Goal: Task Accomplishment & Management: Use online tool/utility

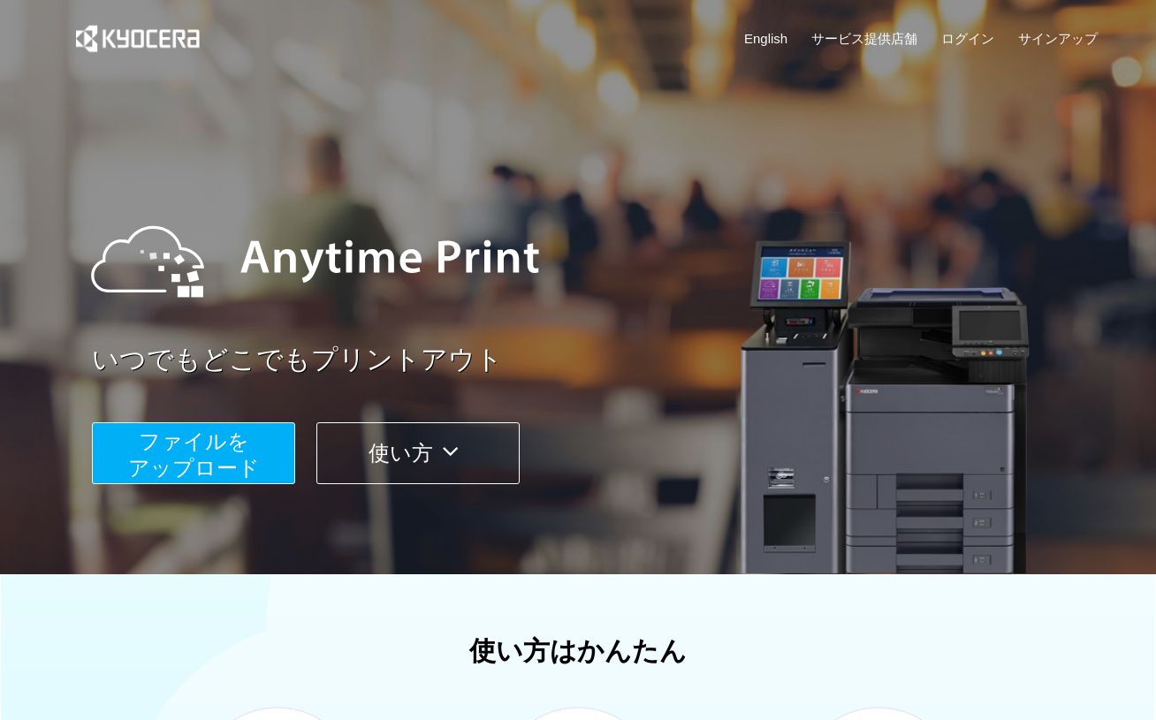
click at [175, 458] on span "ファイルを ​​アップロード" at bounding box center [194, 454] width 132 height 50
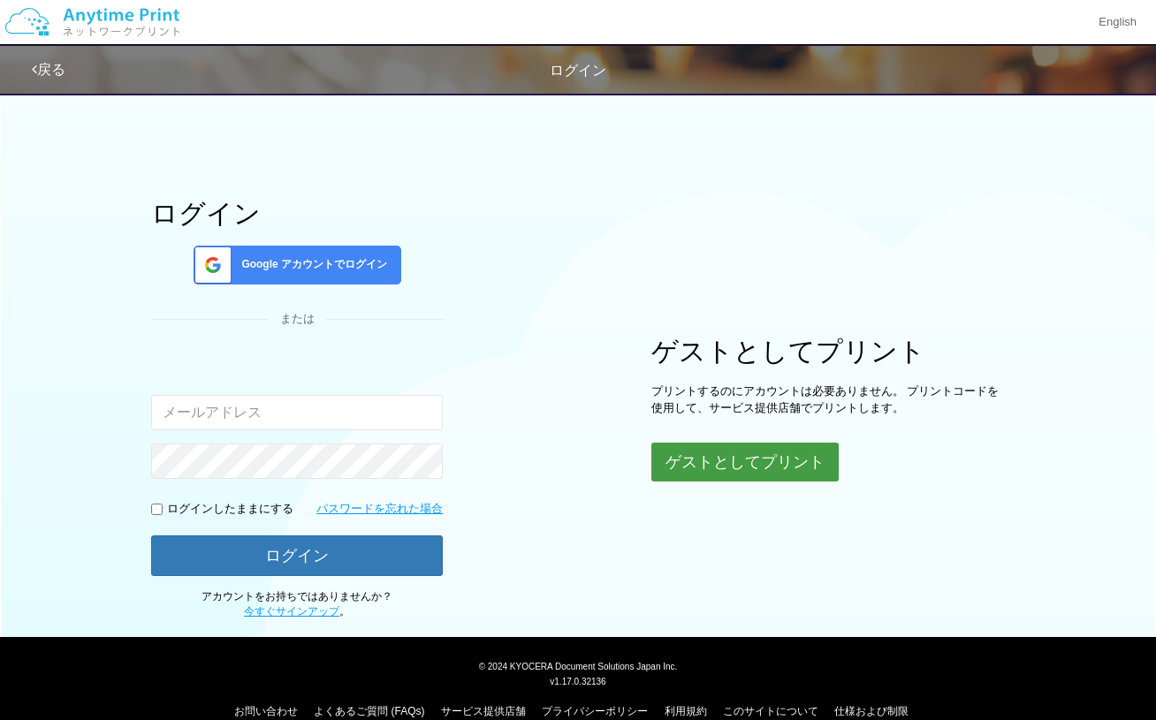
click at [732, 473] on button "ゲストとしてプリント" at bounding box center [744, 462] width 187 height 39
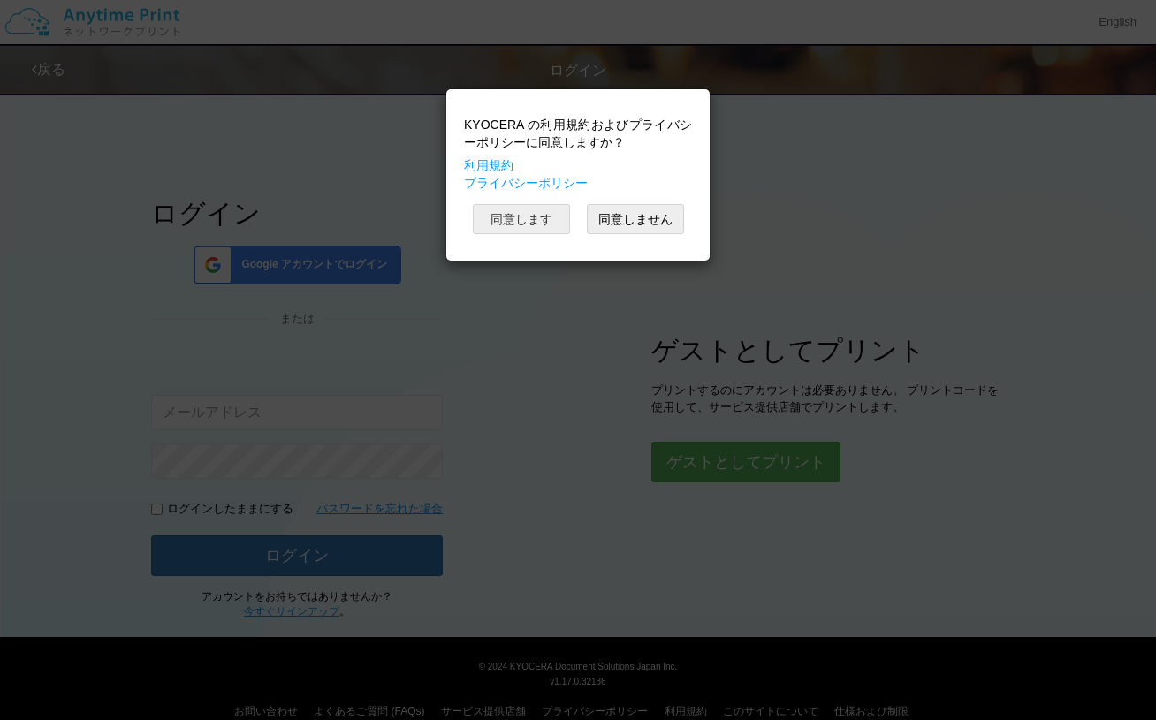
click at [553, 231] on button "同意します" at bounding box center [521, 219] width 97 height 30
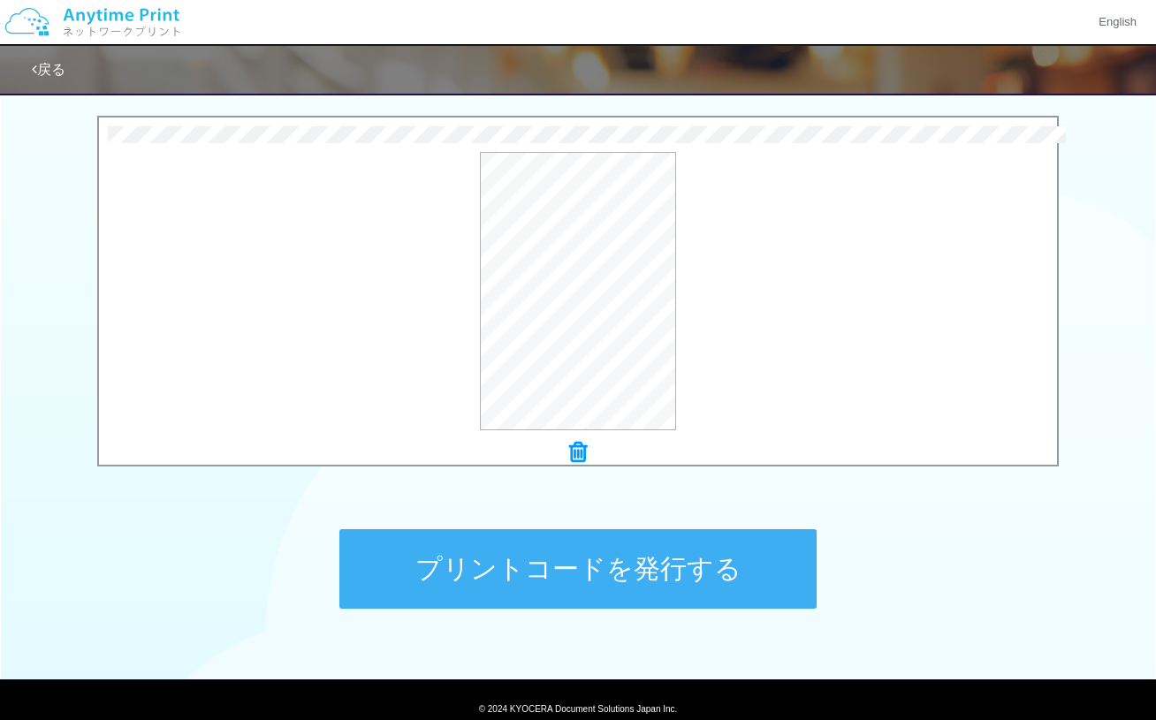
scroll to position [559, 0]
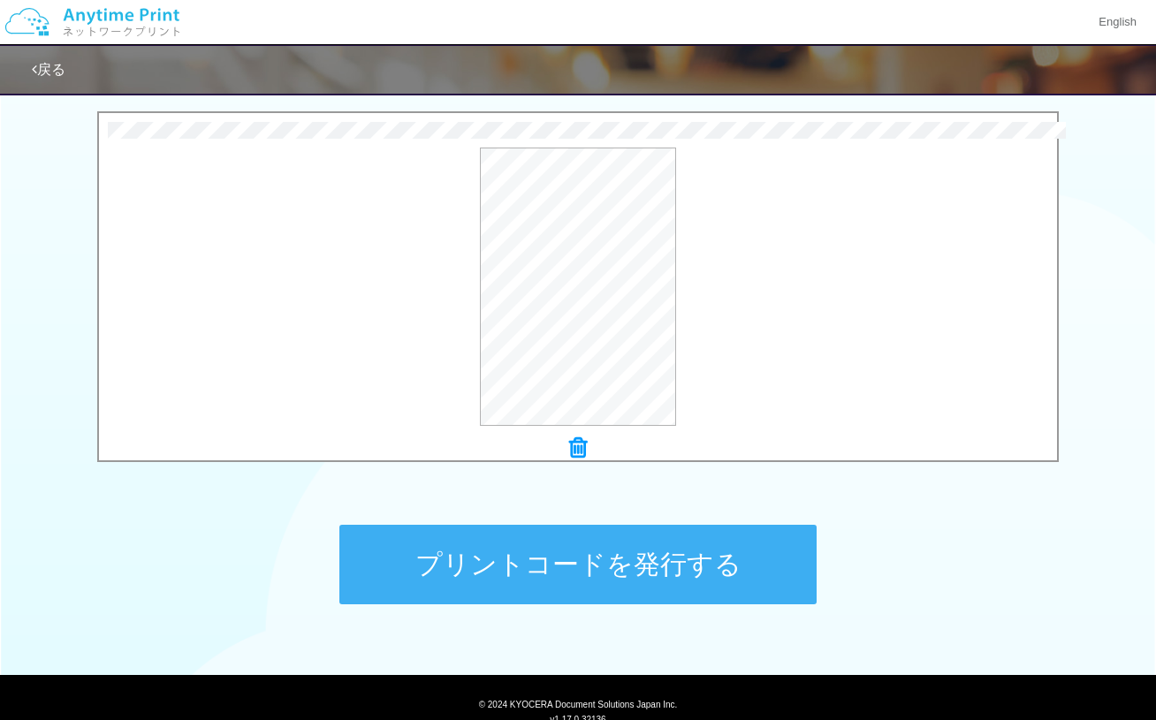
click at [657, 574] on button "プリントコードを発行する" at bounding box center [577, 565] width 477 height 80
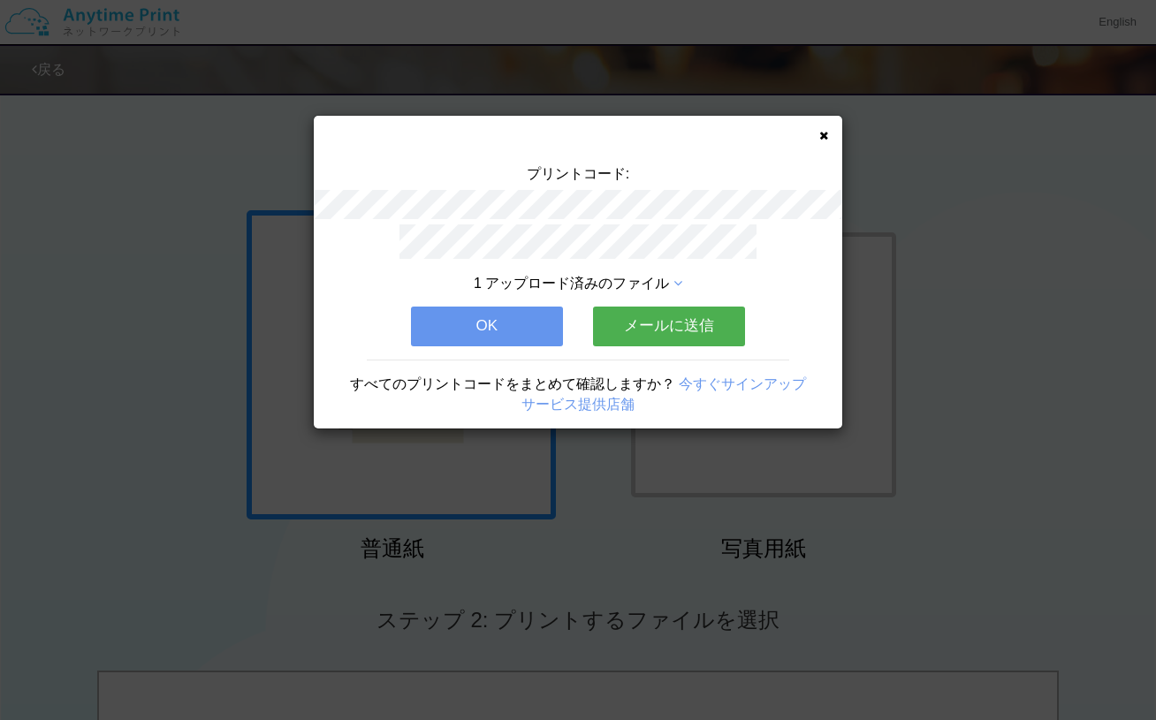
click at [693, 338] on button "メールに送信" at bounding box center [669, 326] width 152 height 39
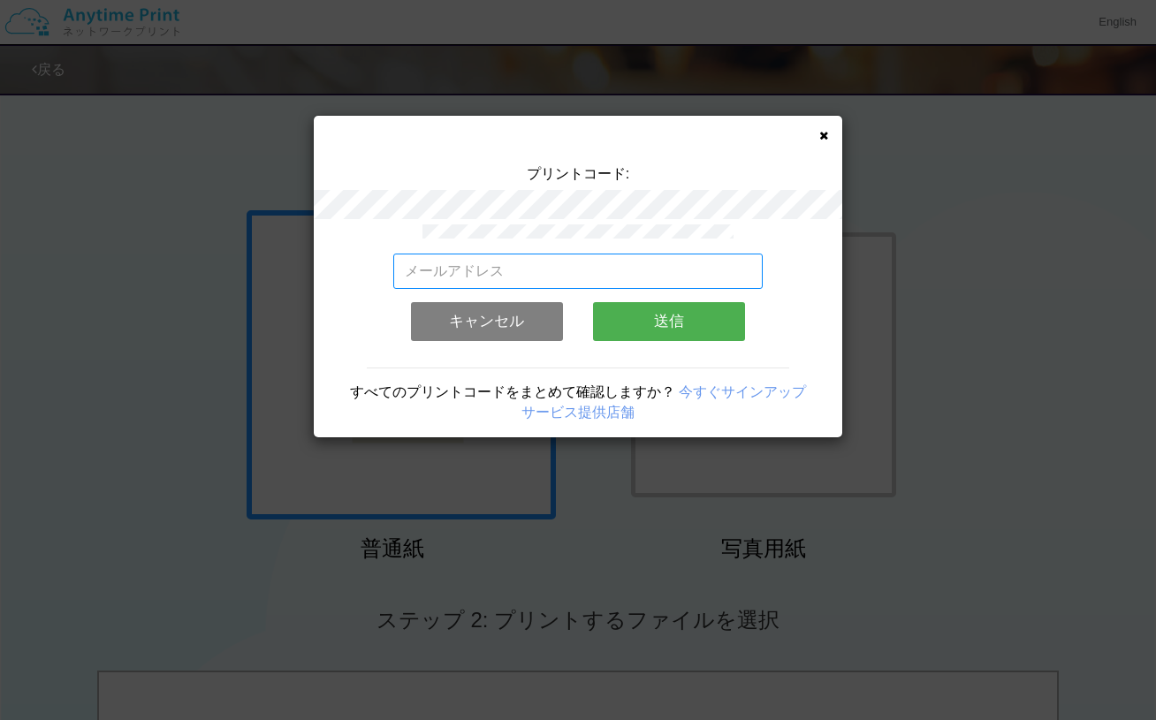
click at [664, 274] on input "email" at bounding box center [578, 271] width 370 height 35
type input "[EMAIL_ADDRESS][DOMAIN_NAME]"
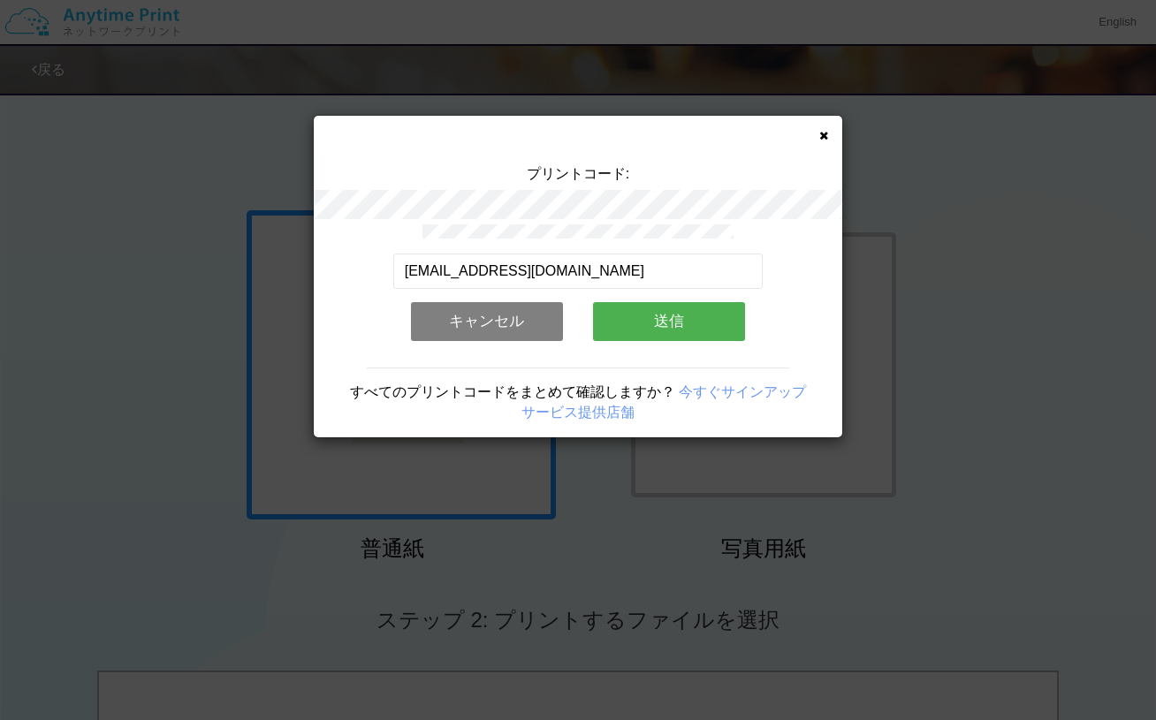
click at [661, 317] on button "送信" at bounding box center [669, 321] width 152 height 39
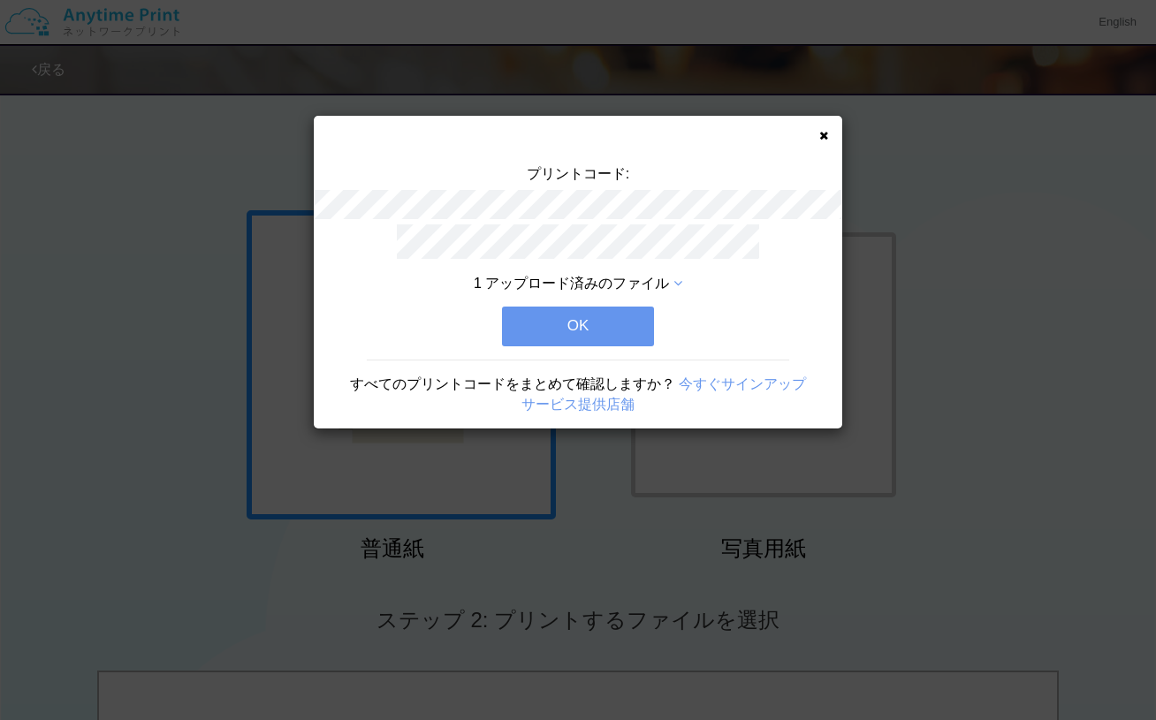
click at [623, 337] on button "OK" at bounding box center [578, 326] width 152 height 39
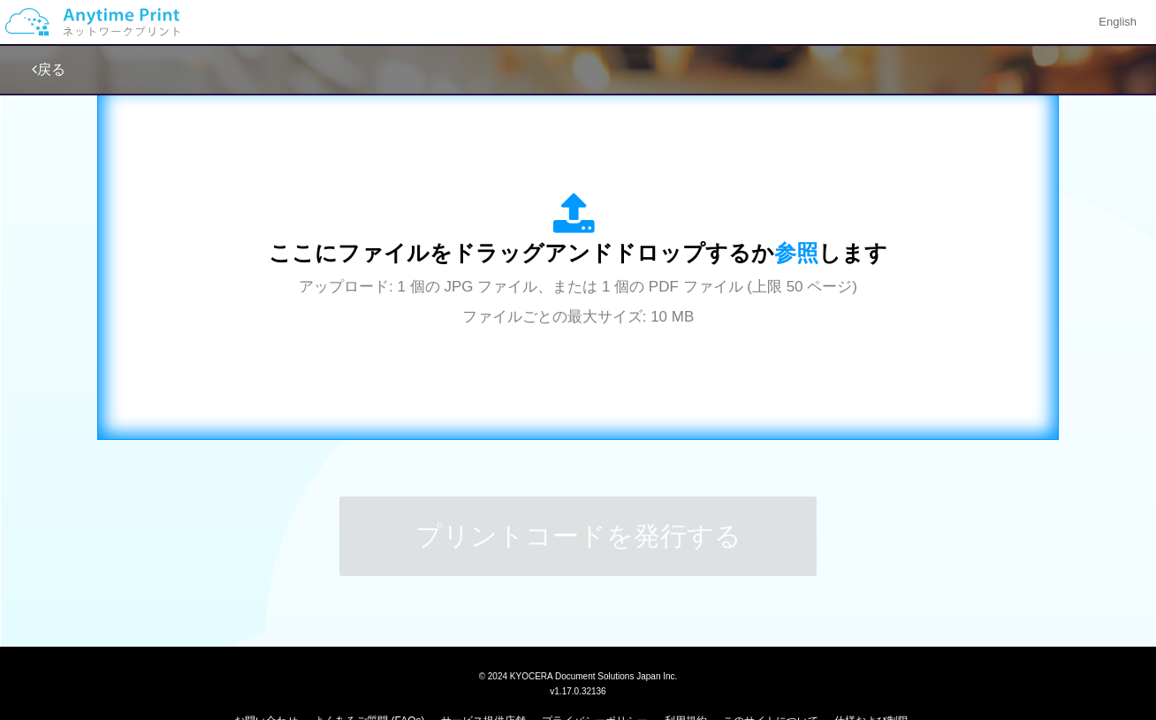
scroll to position [587, 0]
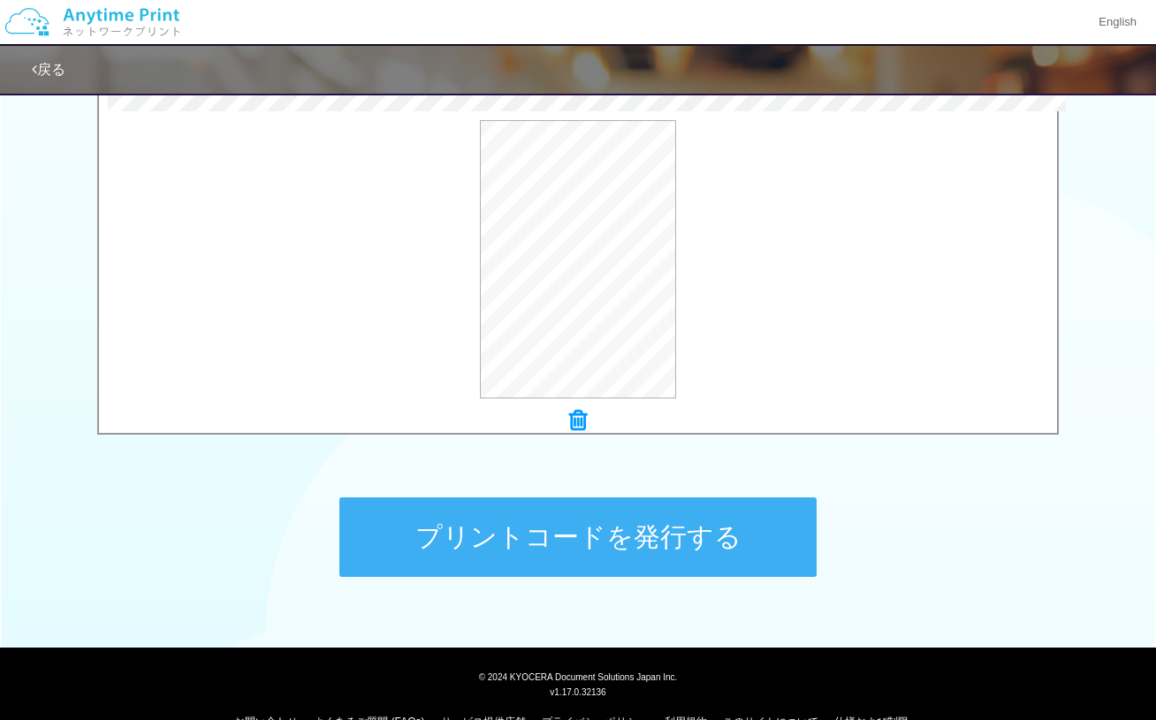
click at [641, 535] on button "プリントコードを発行する" at bounding box center [577, 537] width 477 height 80
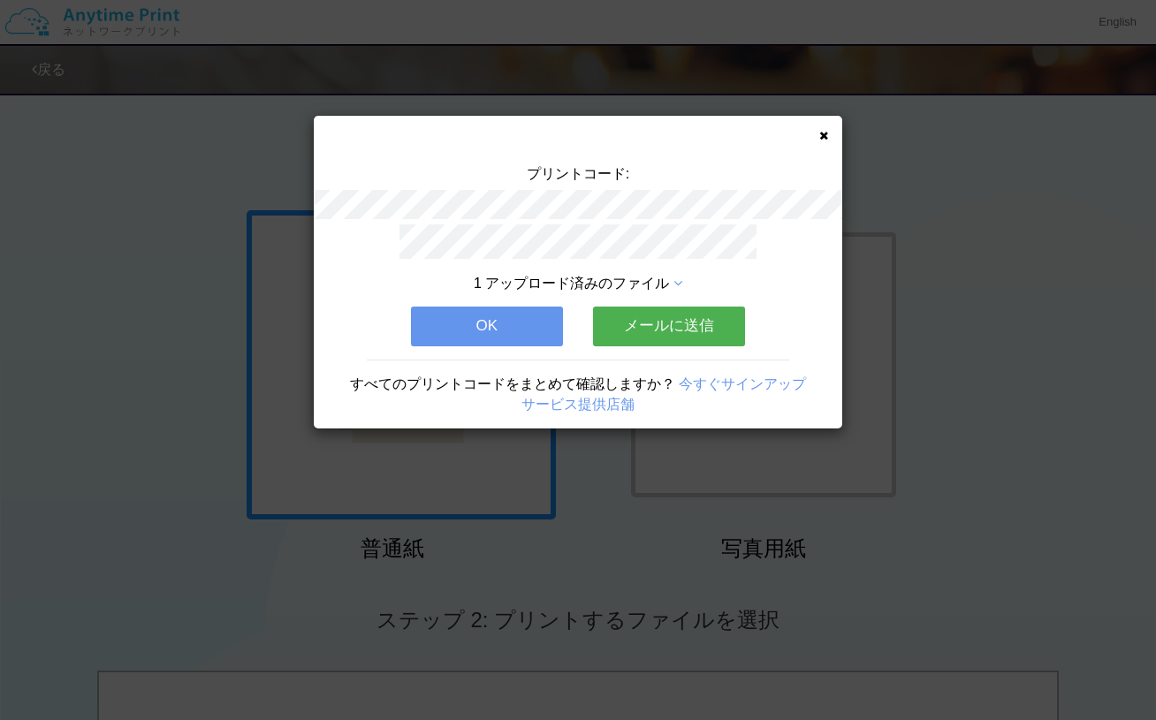
click at [695, 315] on button "メールに送信" at bounding box center [669, 326] width 152 height 39
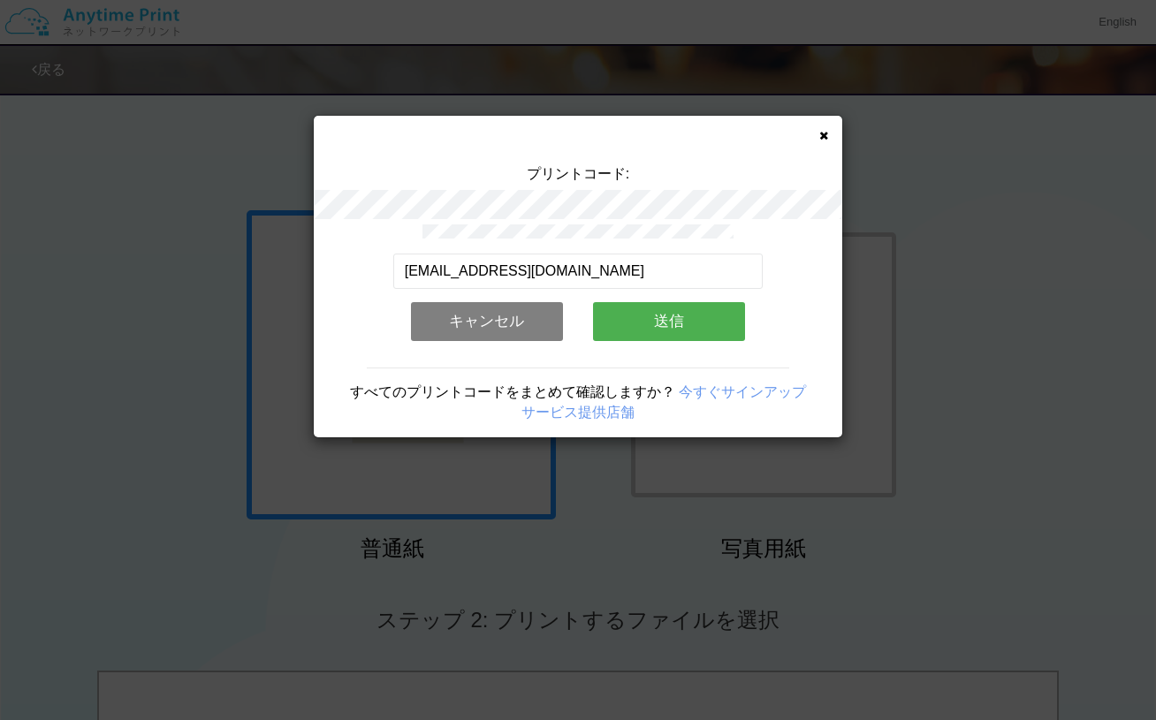
click at [674, 330] on button "送信" at bounding box center [669, 321] width 152 height 39
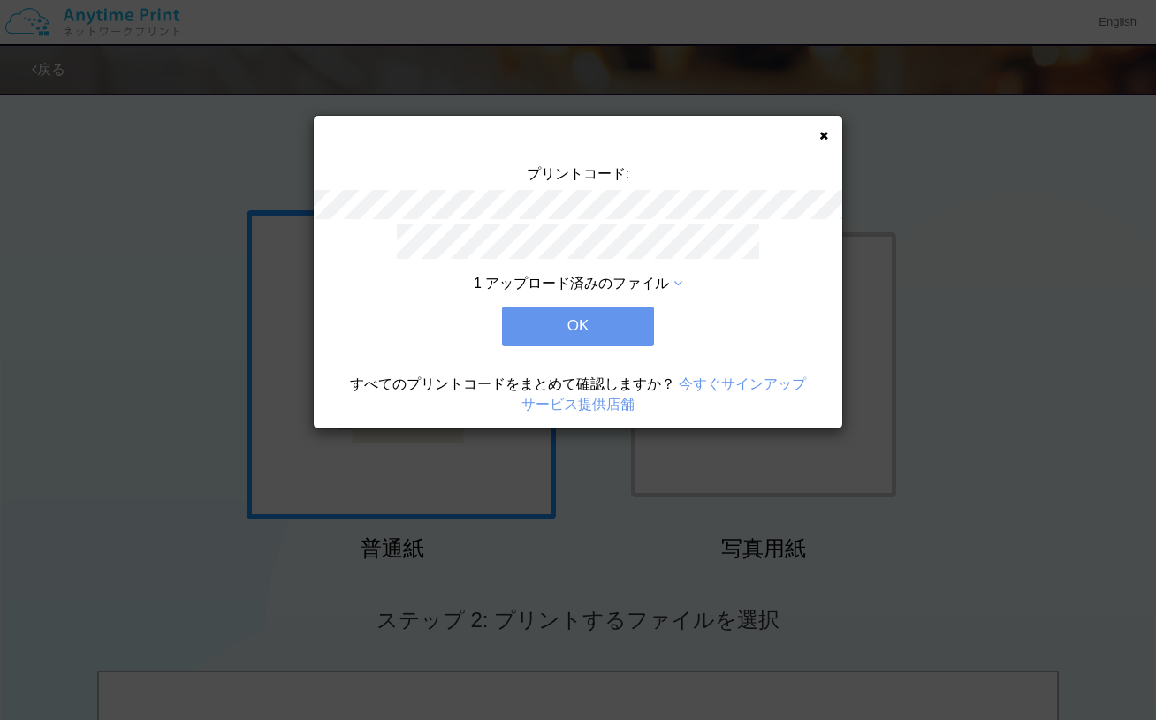
click at [824, 130] on icon at bounding box center [823, 135] width 9 height 11
